Goal: Use online tool/utility: Utilize a website feature to perform a specific function

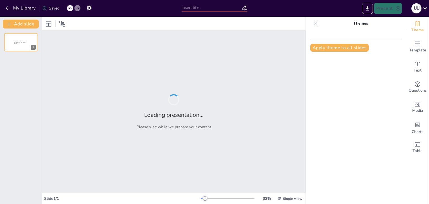
type input "The Design Journey of Tata Harrier EV: From Concept to Reality"
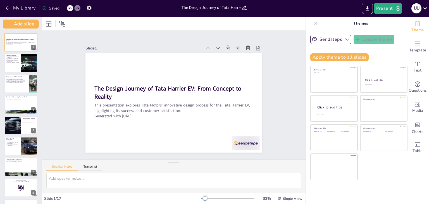
checkbox input "true"
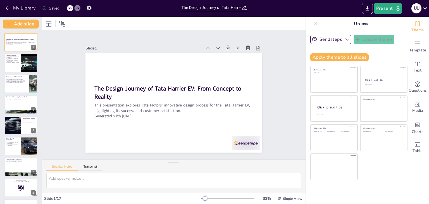
checkbox input "true"
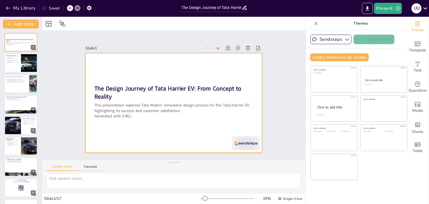
checkbox input "true"
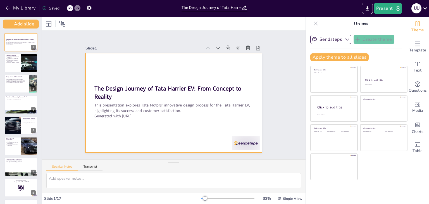
checkbox input "true"
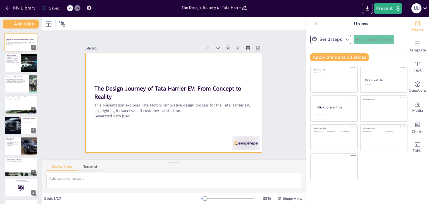
checkbox input "true"
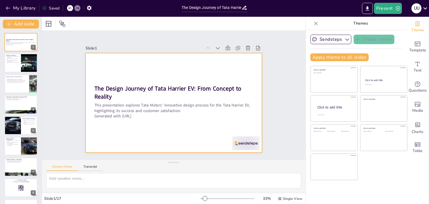
checkbox input "true"
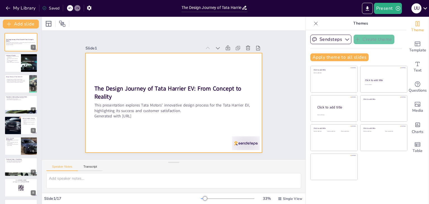
checkbox input "true"
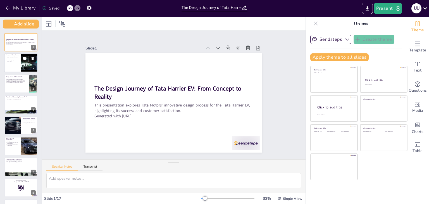
checkbox input "true"
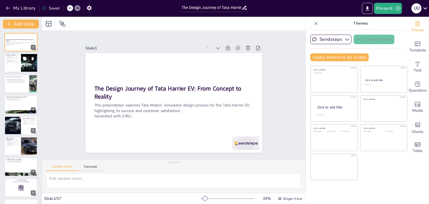
checkbox input "true"
click at [31, 59] on icon at bounding box center [33, 59] width 4 height 4
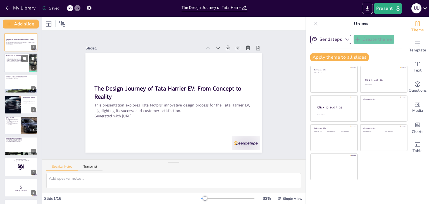
checkbox input "true"
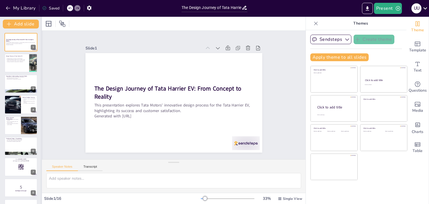
checkbox input "true"
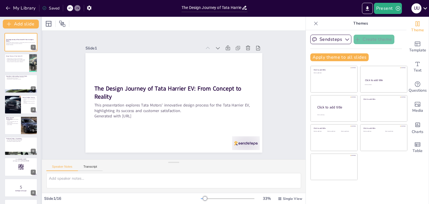
checkbox input "true"
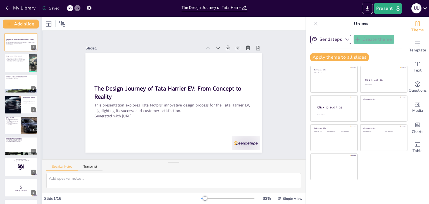
checkbox input "true"
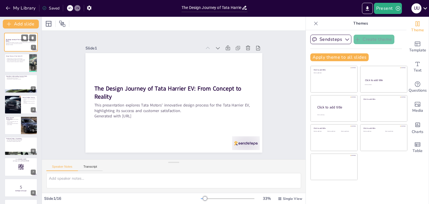
checkbox input "true"
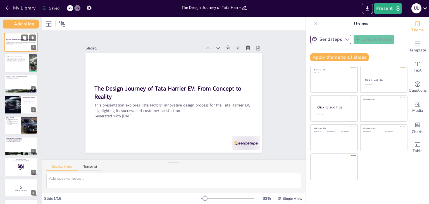
checkbox input "true"
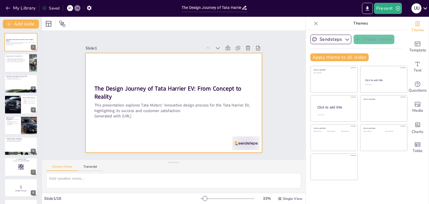
checkbox input "true"
click at [15, 32] on div "The Design Journey of Tata Harrier EV: From Concept to Reality This presentatio…" at bounding box center [21, 115] width 42 height 175
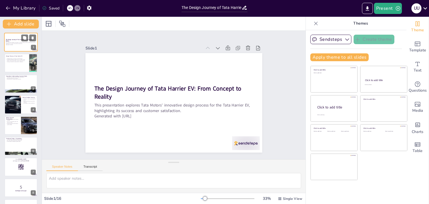
checkbox input "true"
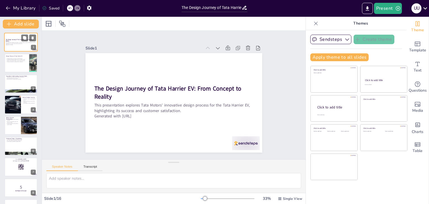
checkbox input "true"
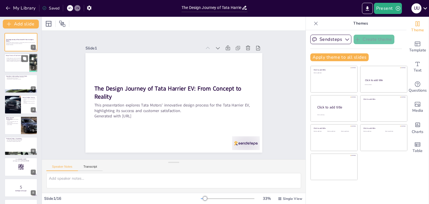
checkbox input "true"
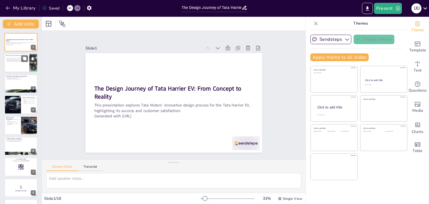
checkbox input "true"
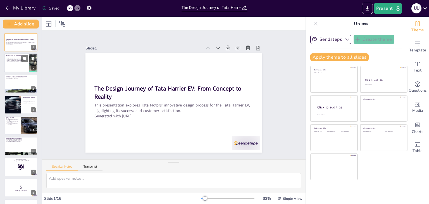
checkbox input "true"
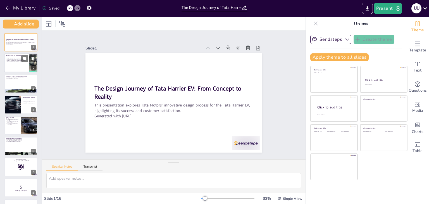
checkbox input "true"
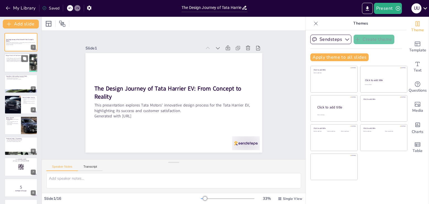
checkbox input "true"
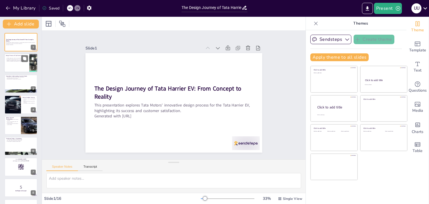
checkbox input "true"
click at [16, 59] on p "Empathize and Define phases focus on customer needs." at bounding box center [17, 59] width 22 height 1
type textarea "Each stage of the design process plays a vital role in ensuring that the final …"
checkbox input "true"
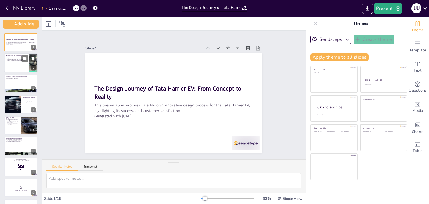
checkbox input "true"
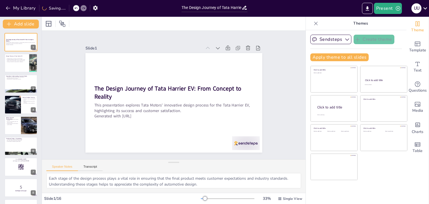
checkbox input "true"
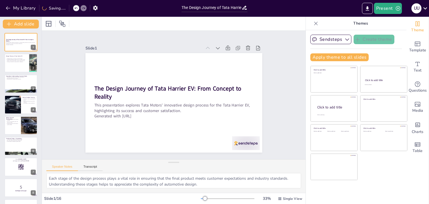
checkbox input "true"
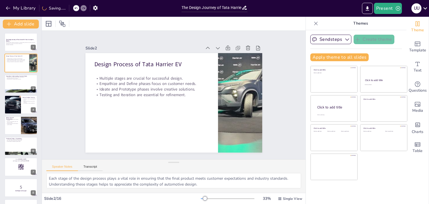
checkbox input "true"
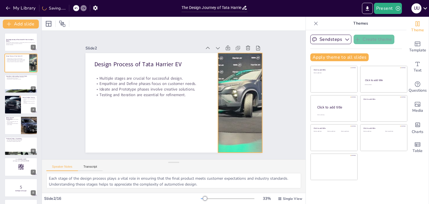
checkbox input "true"
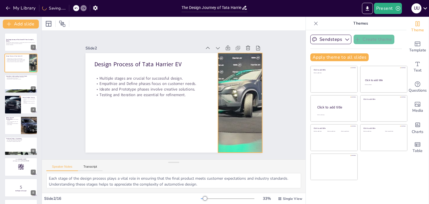
checkbox input "true"
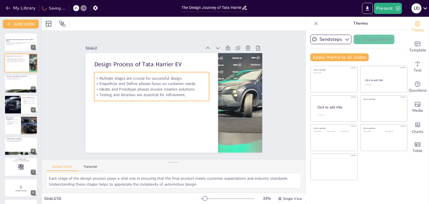
checkbox input "true"
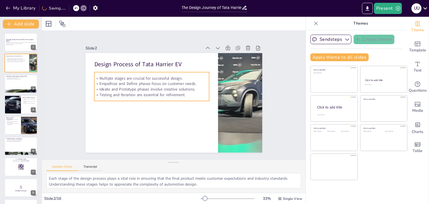
checkbox input "true"
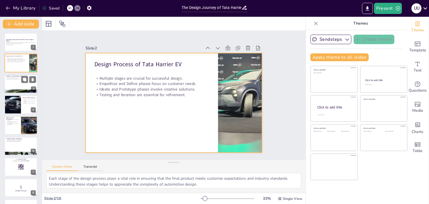
checkbox input "true"
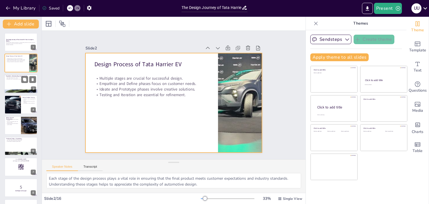
checkbox input "true"
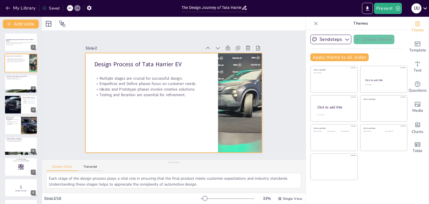
checkbox input "true"
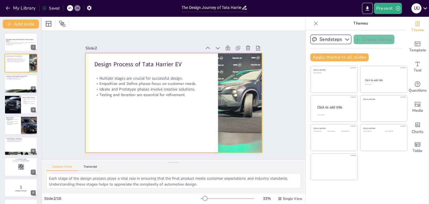
checkbox input "true"
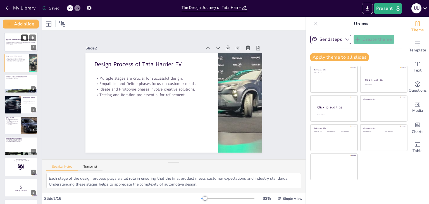
checkbox input "true"
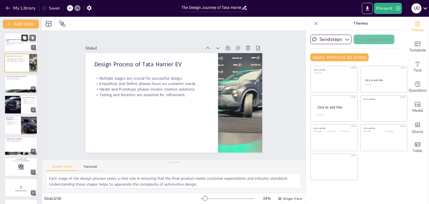
checkbox input "true"
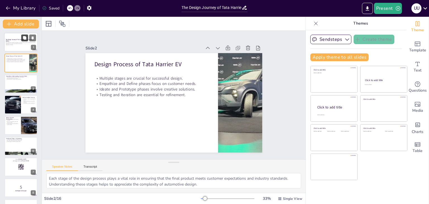
checkbox input "true"
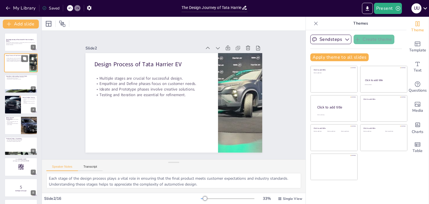
checkbox input "true"
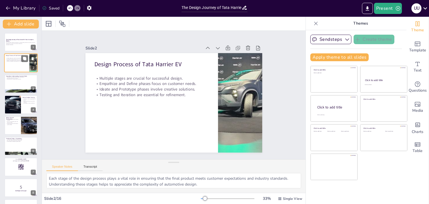
checkbox input "true"
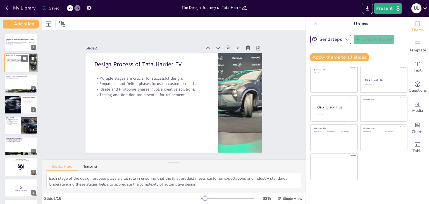
checkbox input "true"
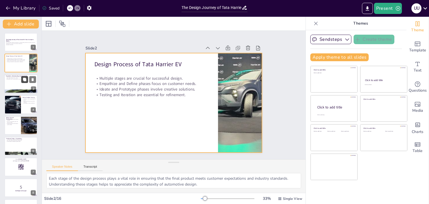
checkbox input "true"
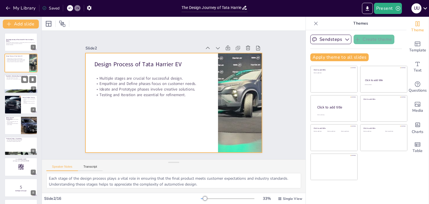
checkbox input "true"
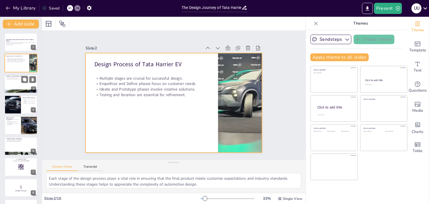
checkbox input "true"
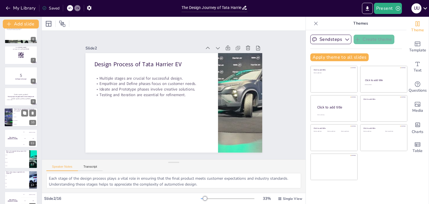
scroll to position [164, 0]
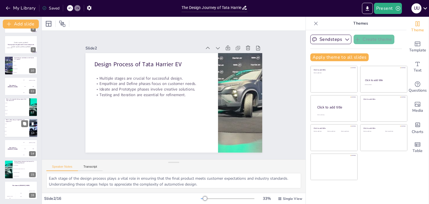
click at [20, 126] on li "4-star" at bounding box center [16, 128] width 25 height 4
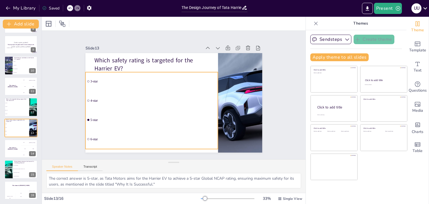
click at [157, 102] on li "4-star" at bounding box center [186, 114] width 59 height 132
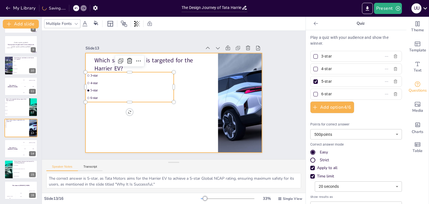
click at [138, 126] on div at bounding box center [168, 88] width 201 height 184
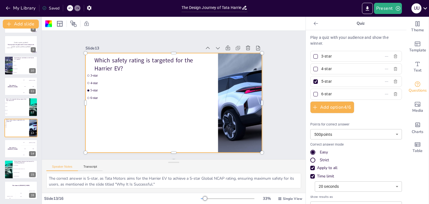
click at [71, 7] on icon at bounding box center [69, 7] width 3 height 3
click at [71, 8] on icon at bounding box center [69, 7] width 3 height 3
click at [148, 37] on div "Slide 1 The Design Journey of Tata Harrier EV: From Concept to Reality This pre…" at bounding box center [173, 94] width 210 height 197
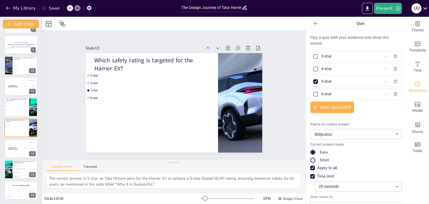
click at [63, 130] on div "Slide 1 The Design Journey of Tata Harrier EV: From Concept to Reality This pre…" at bounding box center [173, 95] width 289 height 259
click at [107, 41] on input "checkbox" at bounding box center [108, 40] width 3 height 3
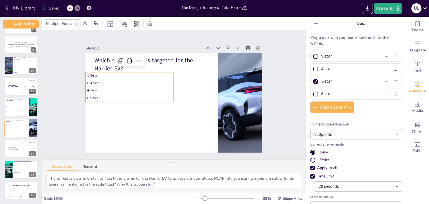
click at [65, 117] on div "Slide 1 The Design Journey of Tata Harrier EV: From Concept to Reality This pre…" at bounding box center [174, 94] width 236 height 215
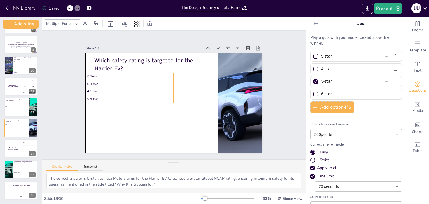
click at [169, 92] on ul "3-star 4-star 5-star 6-star" at bounding box center [215, 110] width 93 height 47
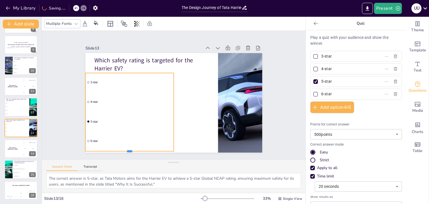
drag, startPoint x: 126, startPoint y: 102, endPoint x: 139, endPoint y: 150, distance: 49.9
click at [161, 40] on div at bounding box center [204, 28] width 87 height 23
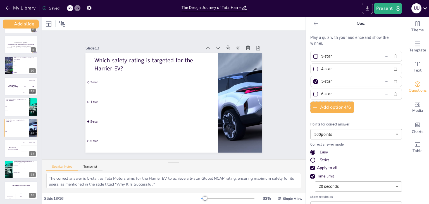
click at [370, 7] on icon "Export to PowerPoint" at bounding box center [367, 9] width 6 height 6
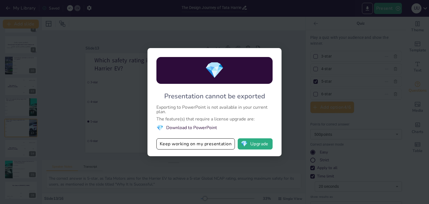
click at [210, 142] on button "Keep working on my presentation" at bounding box center [195, 143] width 78 height 11
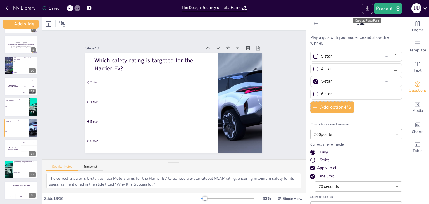
click at [366, 11] on icon "Export to PowerPoint" at bounding box center [367, 9] width 6 height 6
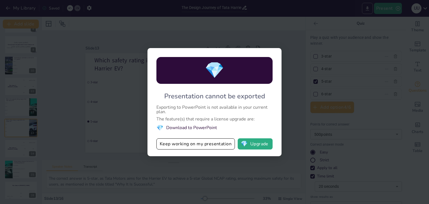
click at [366, 11] on div "💎 Presentation cannot be exported Exporting to PowerPoint is not available in y…" at bounding box center [214, 102] width 429 height 204
click at [187, 145] on button "Keep working on my presentation" at bounding box center [195, 143] width 78 height 11
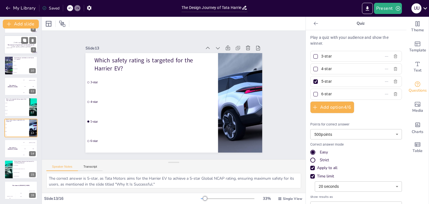
click at [19, 42] on p "[Todo: quote_symbol]" at bounding box center [21, 43] width 30 height 3
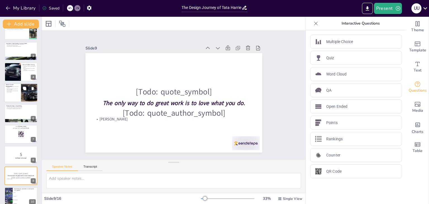
scroll to position [0, 0]
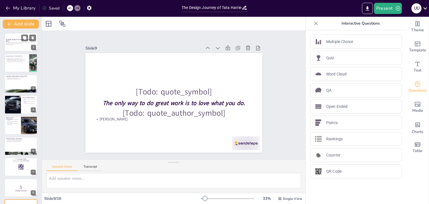
click at [17, 42] on div "This presentation explores Tata Motors' innovative design process for the Tata …" at bounding box center [21, 44] width 30 height 4
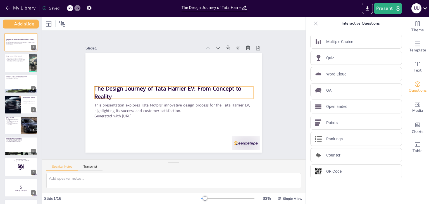
click at [155, 84] on strong "The Design Journey of Tata Harrier EV: From Concept to Reality" at bounding box center [166, 101] width 23 height 148
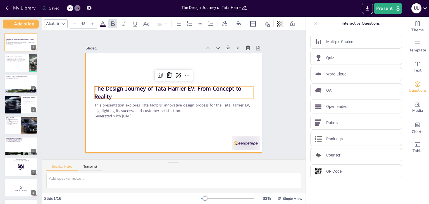
click at [128, 139] on div at bounding box center [174, 103] width 193 height 134
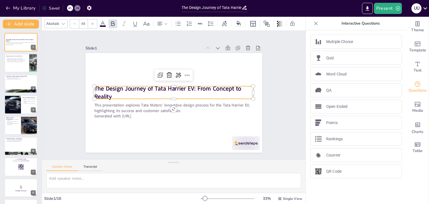
click at [111, 88] on strong "The Design Journey of Tata Harrier EV: From Concept to Reality" at bounding box center [171, 86] width 120 height 104
click at [162, 88] on strong "The Design Journey of Tata Harrier EV: From Concept to Reality" at bounding box center [181, 89] width 38 height 147
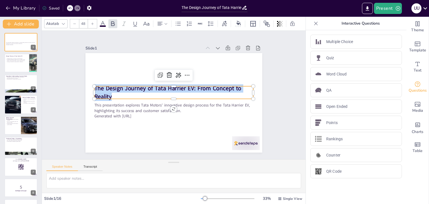
click at [106, 90] on span "The Design Journey of Tata Harrier EV: From Concept to Reality" at bounding box center [180, 101] width 148 height 23
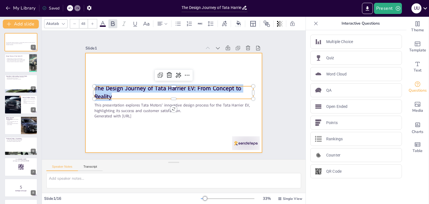
click at [137, 137] on div at bounding box center [166, 93] width 134 height 193
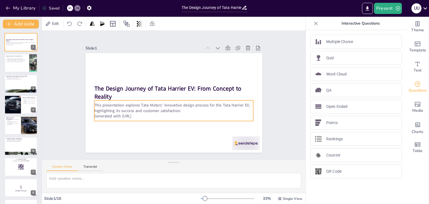
click at [148, 105] on p "This presentation explores Tata Motors' innovative design process for the Tata …" at bounding box center [185, 90] width 75 height 150
click at [100, 105] on p "This presentation explores Tata Motors' innovative design process for the Tata …" at bounding box center [177, 82] width 155 height 59
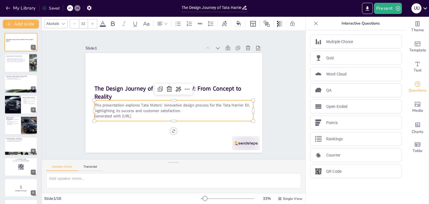
click at [124, 105] on span "This presentation explores Tata Motors' innovative design process for the Tata …" at bounding box center [160, 97] width 73 height 144
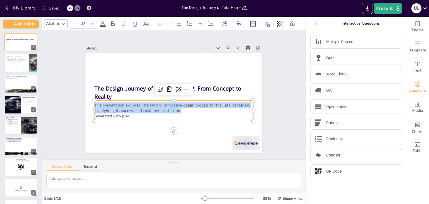
click at [153, 105] on span "This presentation explores Tata Motors' innovative design process for the Tata …" at bounding box center [164, 92] width 22 height 156
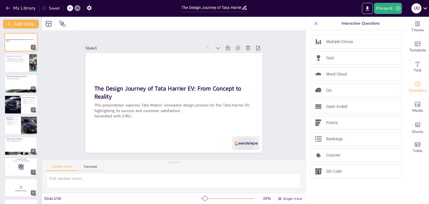
drag, startPoint x: 91, startPoint y: 102, endPoint x: 131, endPoint y: 118, distance: 43.0
click at [131, 118] on div "This presentation explores Tata Motors' innovative design process for the Tata …" at bounding box center [159, 103] width 97 height 148
drag, startPoint x: 112, startPoint y: 116, endPoint x: 97, endPoint y: 109, distance: 17.0
click at [217, 116] on span "Generated with [URL]" at bounding box center [232, 120] width 31 height 29
click at [92, 101] on span "This presentation explores Tata Motors' innovative design process for the Tata …" at bounding box center [169, 105] width 154 height 38
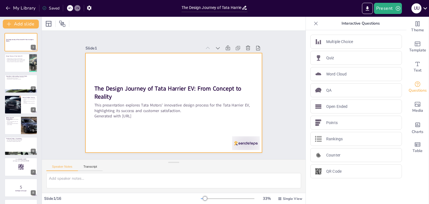
drag, startPoint x: 90, startPoint y: 101, endPoint x: 136, endPoint y: 121, distance: 50.7
click at [136, 122] on div "The Design Journey of Tata Harrier EV: From Concept to Reality This presentatio…" at bounding box center [173, 86] width 186 height 117
copy div "This presentation explores Tata Motors' innovative design process for the Tata …"
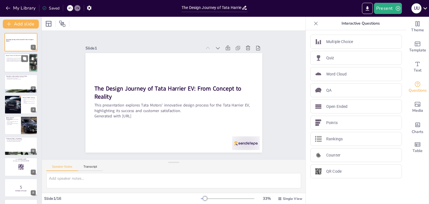
click at [10, 60] on p "Ideate and Prototype phases involve creative solutions." at bounding box center [17, 60] width 22 height 1
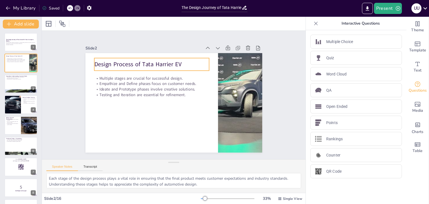
click at [134, 59] on p "Design Process of Tata Harrier EV" at bounding box center [136, 91] width 83 height 91
click at [134, 136] on icon at bounding box center [134, 140] width 8 height 8
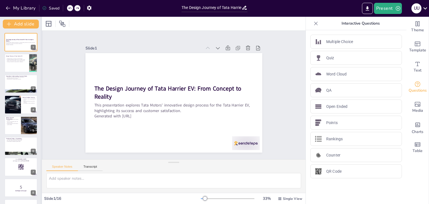
click at [41, 68] on div at bounding box center [41, 110] width 2 height 187
click at [27, 67] on div at bounding box center [20, 63] width 33 height 19
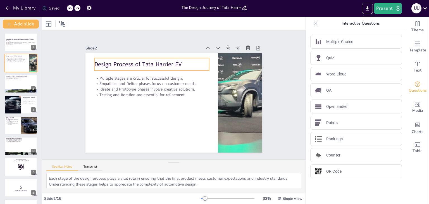
click at [166, 60] on p "Design Process of Tata Harrier EV" at bounding box center [193, 62] width 54 height 108
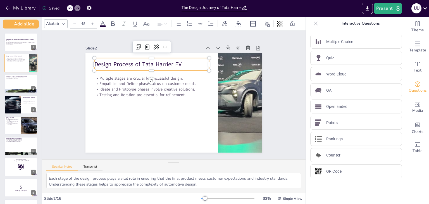
click at [122, 60] on p "Design Process of Tata Harrier EV" at bounding box center [143, 72] width 112 height 43
click at [197, 60] on span "Design Process of Tata Harrier EV" at bounding box center [214, 70] width 35 height 85
click at [166, 121] on span "Design Process of Tata Harrier EV" at bounding box center [209, 125] width 87 height 8
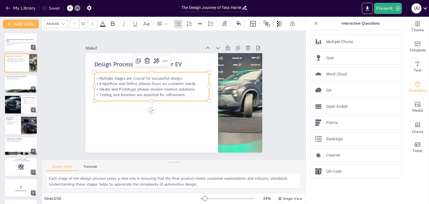
click at [138, 103] on p "Empathize and Define phases focus on customer needs." at bounding box center [195, 106] width 115 height 6
click at [138, 82] on p "Empathize and Define phases focus on customer needs." at bounding box center [182, 118] width 89 height 81
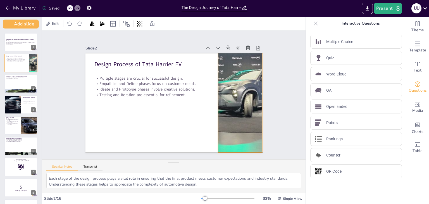
click at [220, 94] on div at bounding box center [239, 109] width 186 height 117
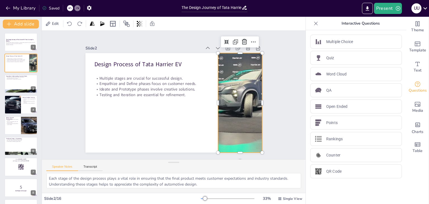
click at [232, 100] on div at bounding box center [141, 36] width 184 height 201
click at [251, 98] on div at bounding box center [227, 135] width 202 height 174
click at [247, 98] on div at bounding box center [180, 161] width 134 height 193
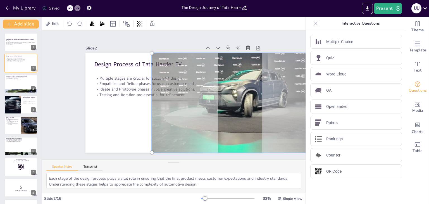
click at [211, 94] on div at bounding box center [110, 74] width 201 height 142
click at [224, 102] on div at bounding box center [145, 155] width 157 height 207
click at [246, 102] on div at bounding box center [218, 46] width 193 height 210
click at [226, 102] on div at bounding box center [133, 148] width 183 height 212
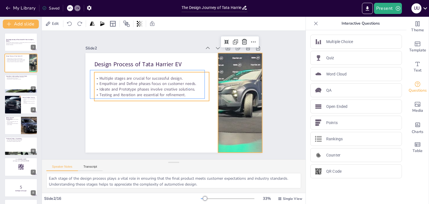
drag, startPoint x: 235, startPoint y: 44, endPoint x: 189, endPoint y: 89, distance: 63.8
click at [189, 90] on p "Ideate and Prototype phases involve creative solutions." at bounding box center [196, 99] width 115 height 18
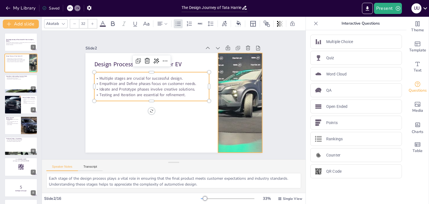
click at [237, 87] on div at bounding box center [201, 34] width 149 height 198
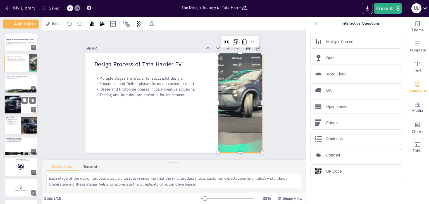
click at [15, 103] on div at bounding box center [12, 104] width 28 height 19
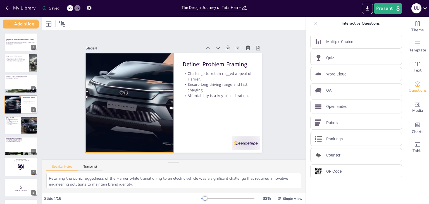
click at [129, 96] on div at bounding box center [217, 105] width 177 height 151
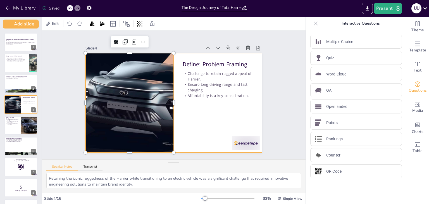
click at [216, 121] on div at bounding box center [165, 94] width 99 height 177
